Goal: Browse casually

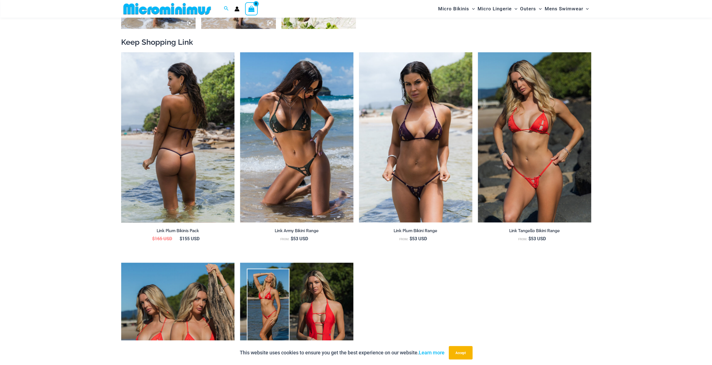
scroll to position [611, 0]
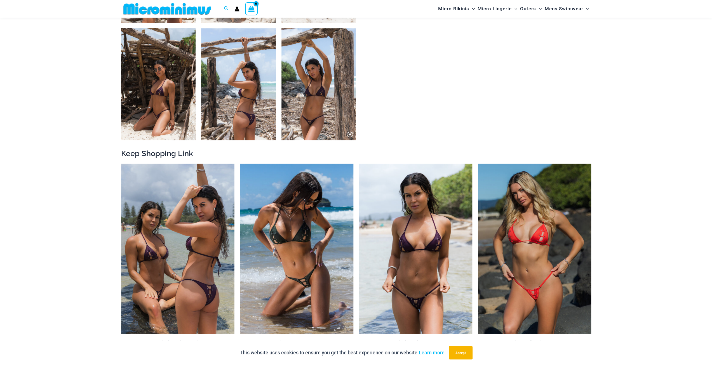
scroll to position [499, 0]
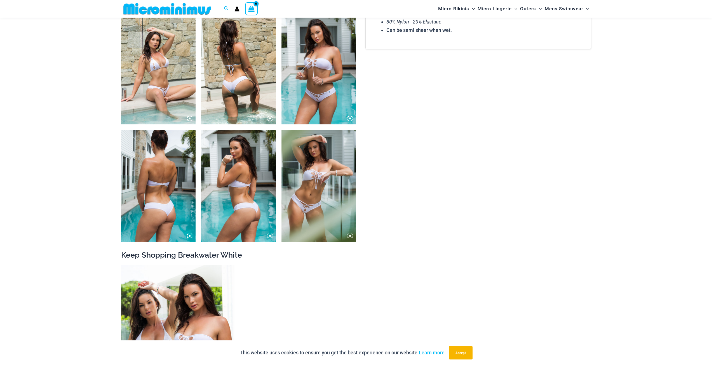
scroll to position [527, 0]
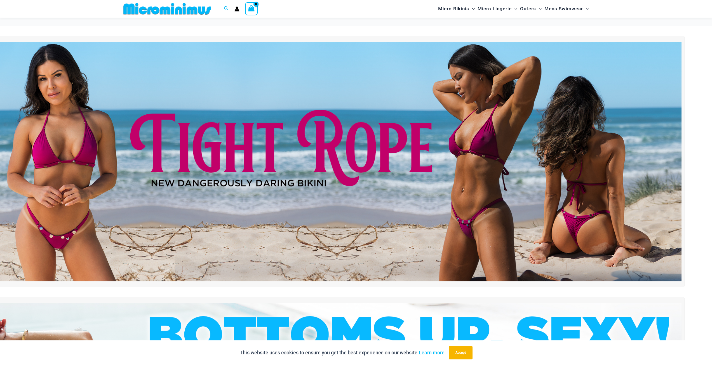
scroll to position [583, 0]
